Goal: Information Seeking & Learning: Learn about a topic

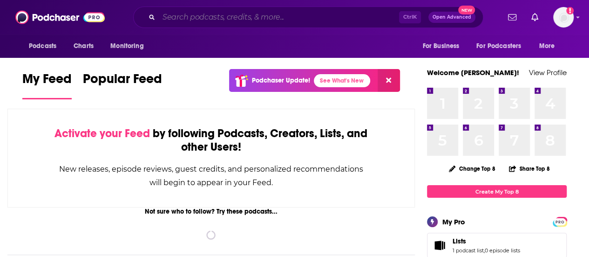
click at [218, 17] on input "Search podcasts, credits, & more..." at bounding box center [279, 17] width 240 height 15
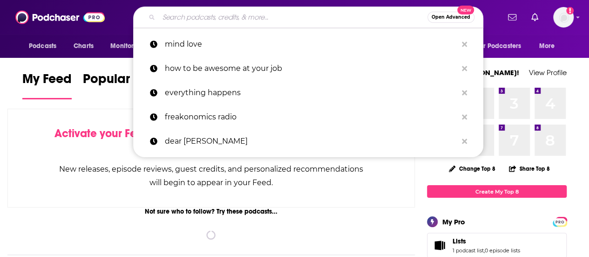
paste input "ParentData with [PERSON_NAME]"
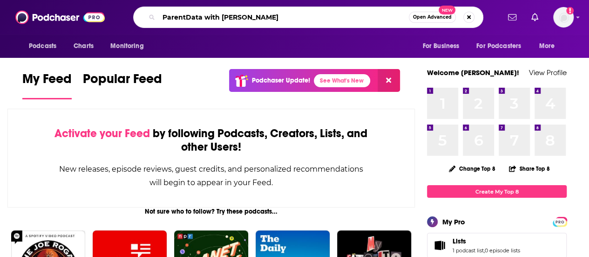
type input "ParentData with [PERSON_NAME]"
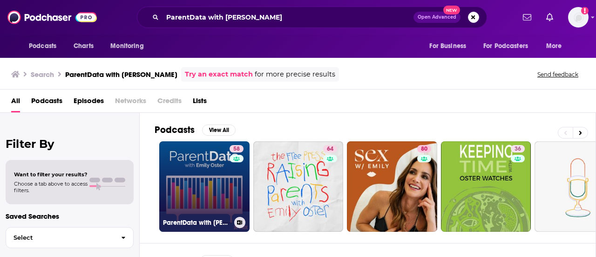
click at [212, 166] on link "58 ParentData with [PERSON_NAME]" at bounding box center [204, 186] width 90 height 90
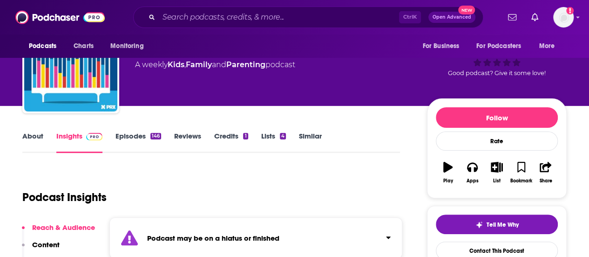
scroll to position [3, 0]
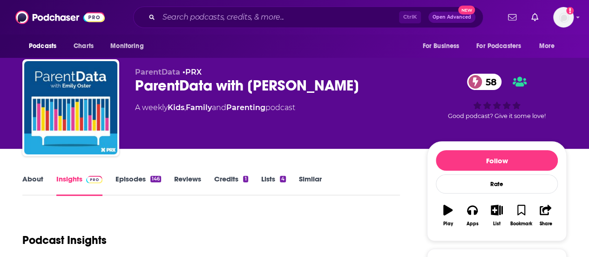
click at [128, 180] on link "Episodes 146" at bounding box center [138, 184] width 46 height 21
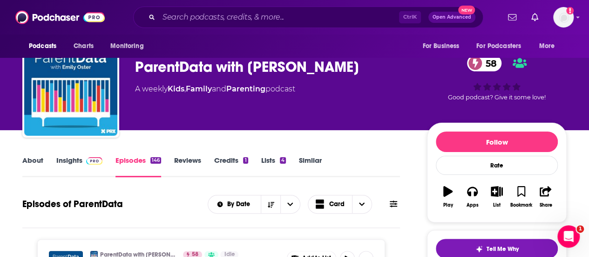
scroll to position [19, 0]
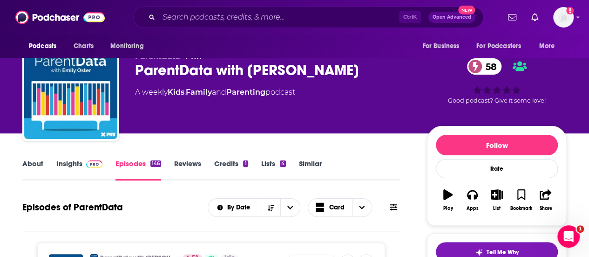
click at [28, 163] on link "About" at bounding box center [32, 169] width 21 height 21
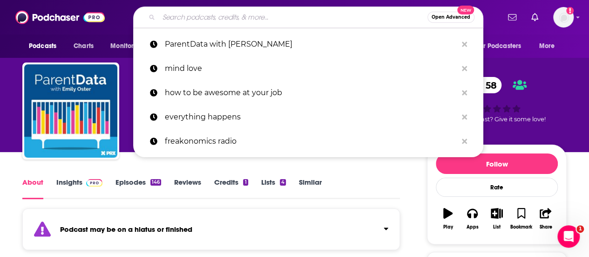
click at [188, 16] on input "Search podcasts, credits, & more..." at bounding box center [293, 17] width 269 height 15
paste input "Raising Parents with [PERSON_NAME],"
type input "Raising Parents with [PERSON_NAME],"
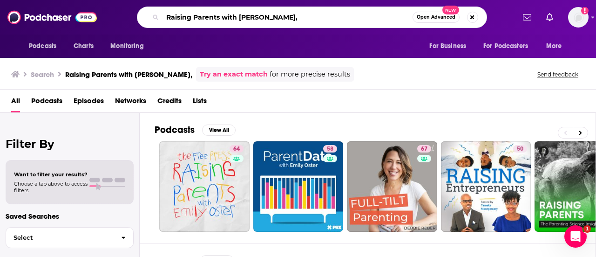
click at [290, 16] on input "Raising Parents with [PERSON_NAME]," at bounding box center [288, 17] width 250 height 15
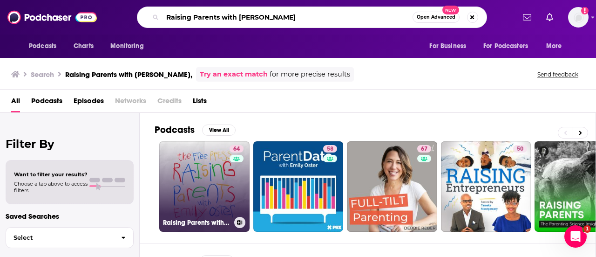
type input "Raising Parents with [PERSON_NAME]"
click at [210, 174] on link "64 Raising Parents with [PERSON_NAME]" at bounding box center [204, 186] width 90 height 90
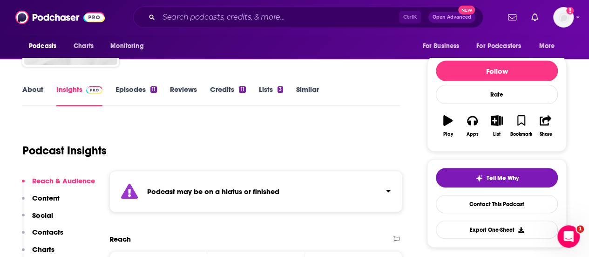
scroll to position [75, 0]
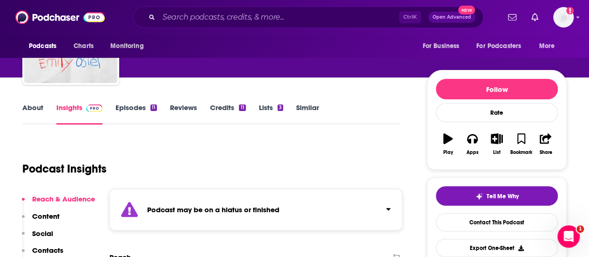
click at [135, 107] on link "Episodes 11" at bounding box center [135, 113] width 41 height 21
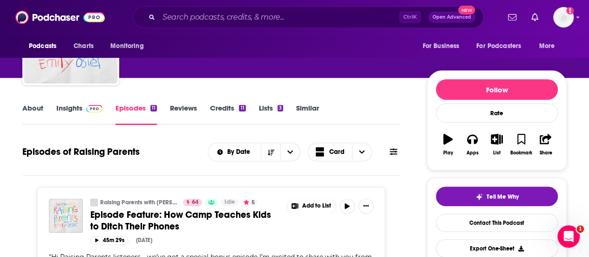
scroll to position [75, 0]
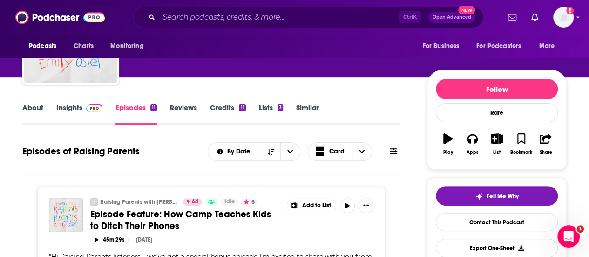
click at [32, 111] on link "About" at bounding box center [32, 113] width 21 height 21
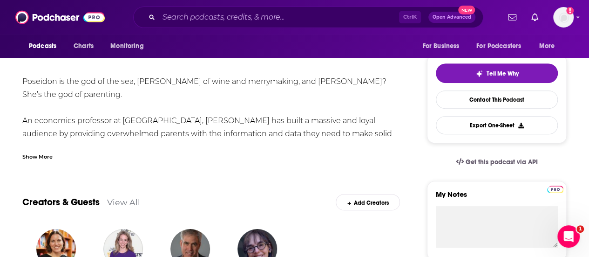
scroll to position [205, 0]
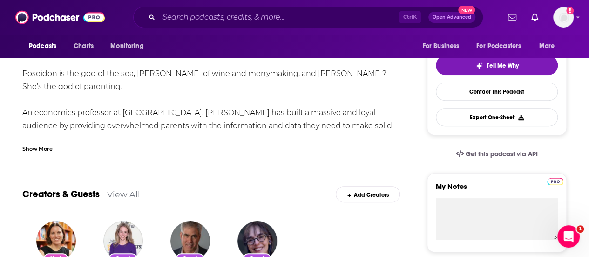
click at [42, 148] on div "Show More" at bounding box center [37, 147] width 30 height 9
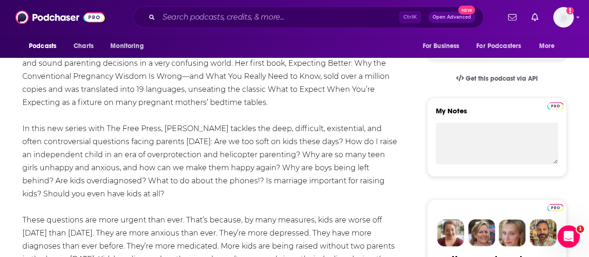
scroll to position [298, 0]
